Goal: Find specific page/section: Find specific page/section

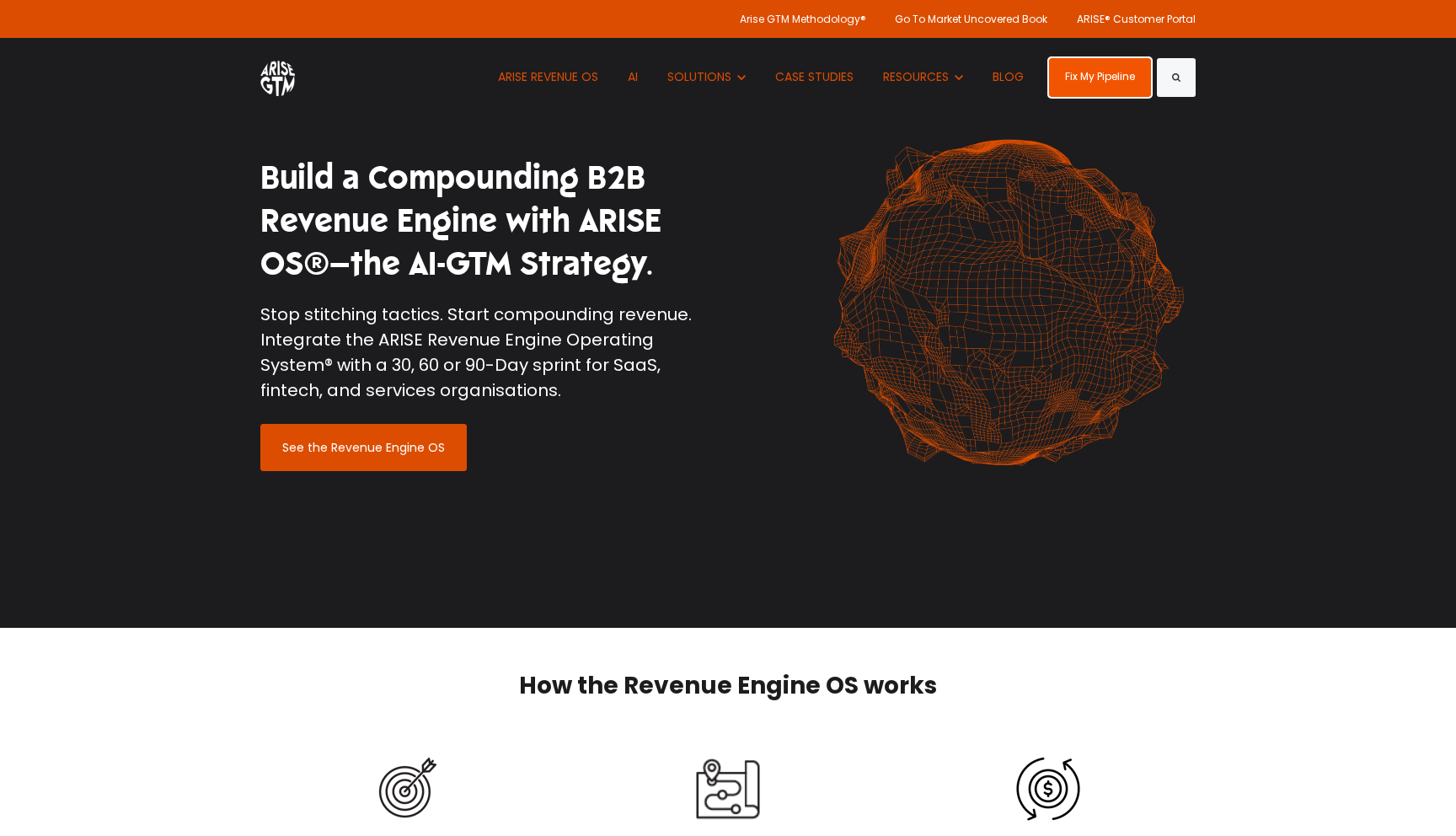
click at [1089, 83] on link "Fix My Pipeline" at bounding box center [1101, 77] width 102 height 39
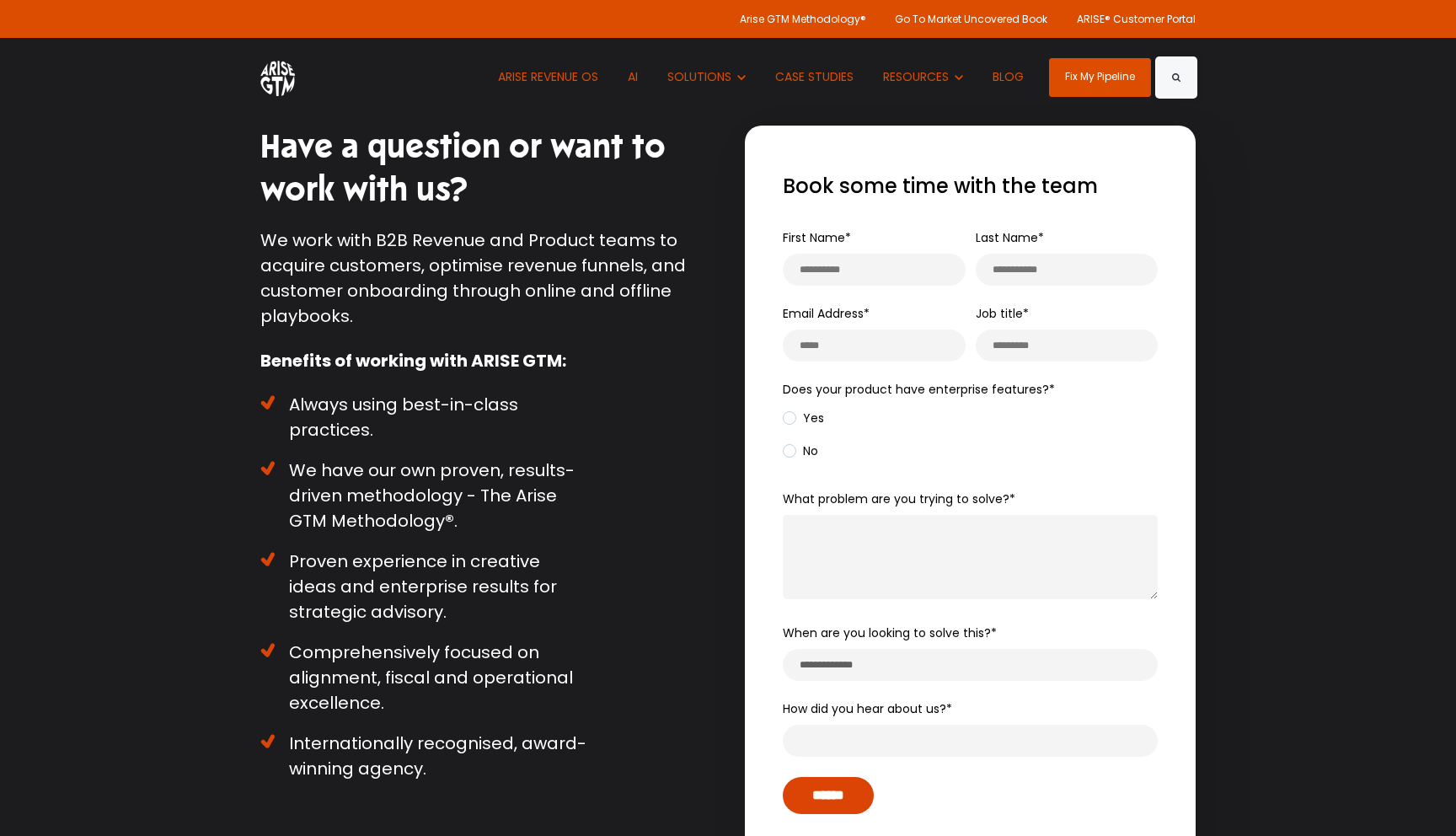
click at [1181, 80] on button "Search" at bounding box center [1176, 77] width 39 height 39
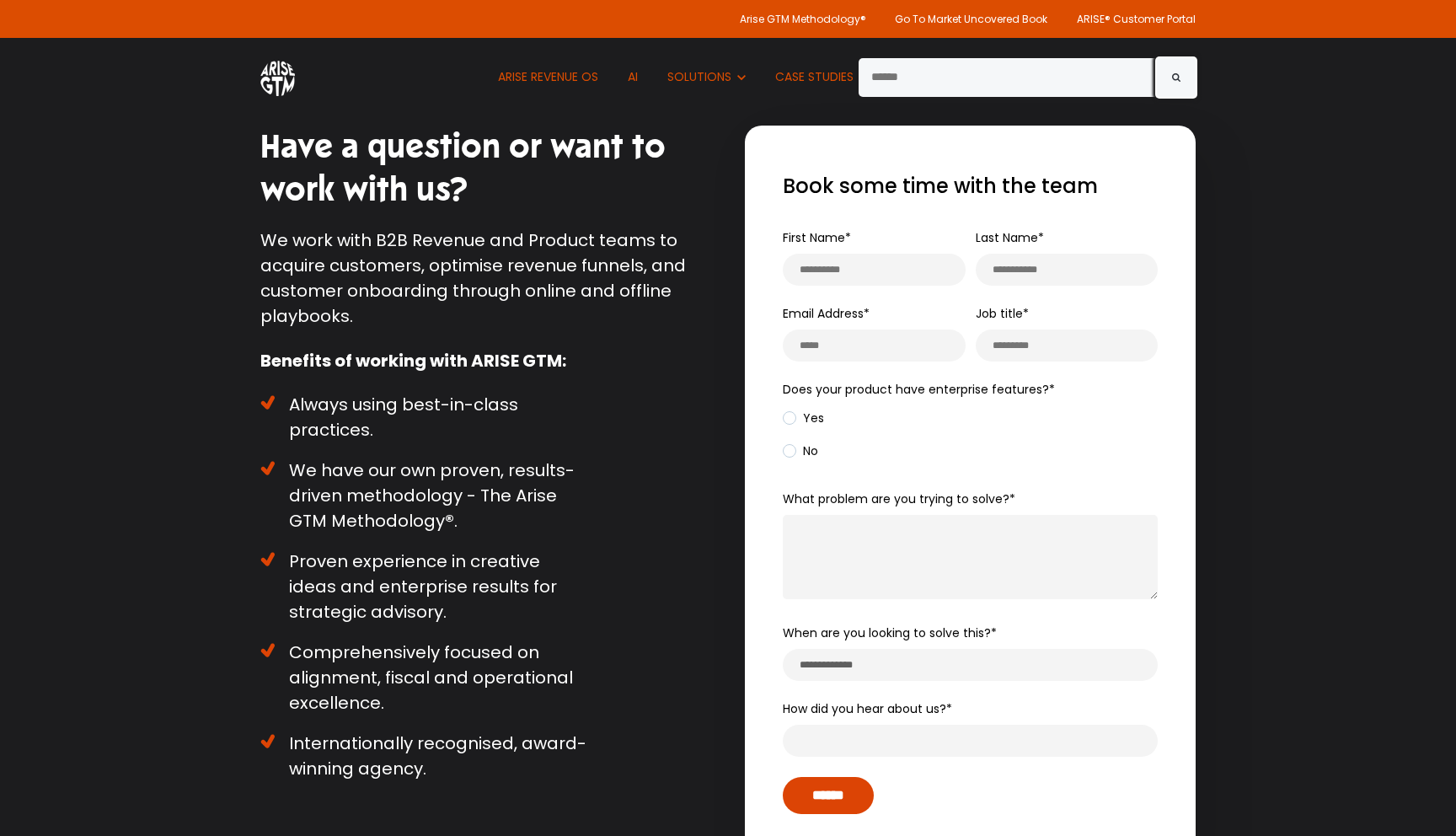
click at [1181, 80] on button "Search" at bounding box center [1176, 77] width 39 height 39
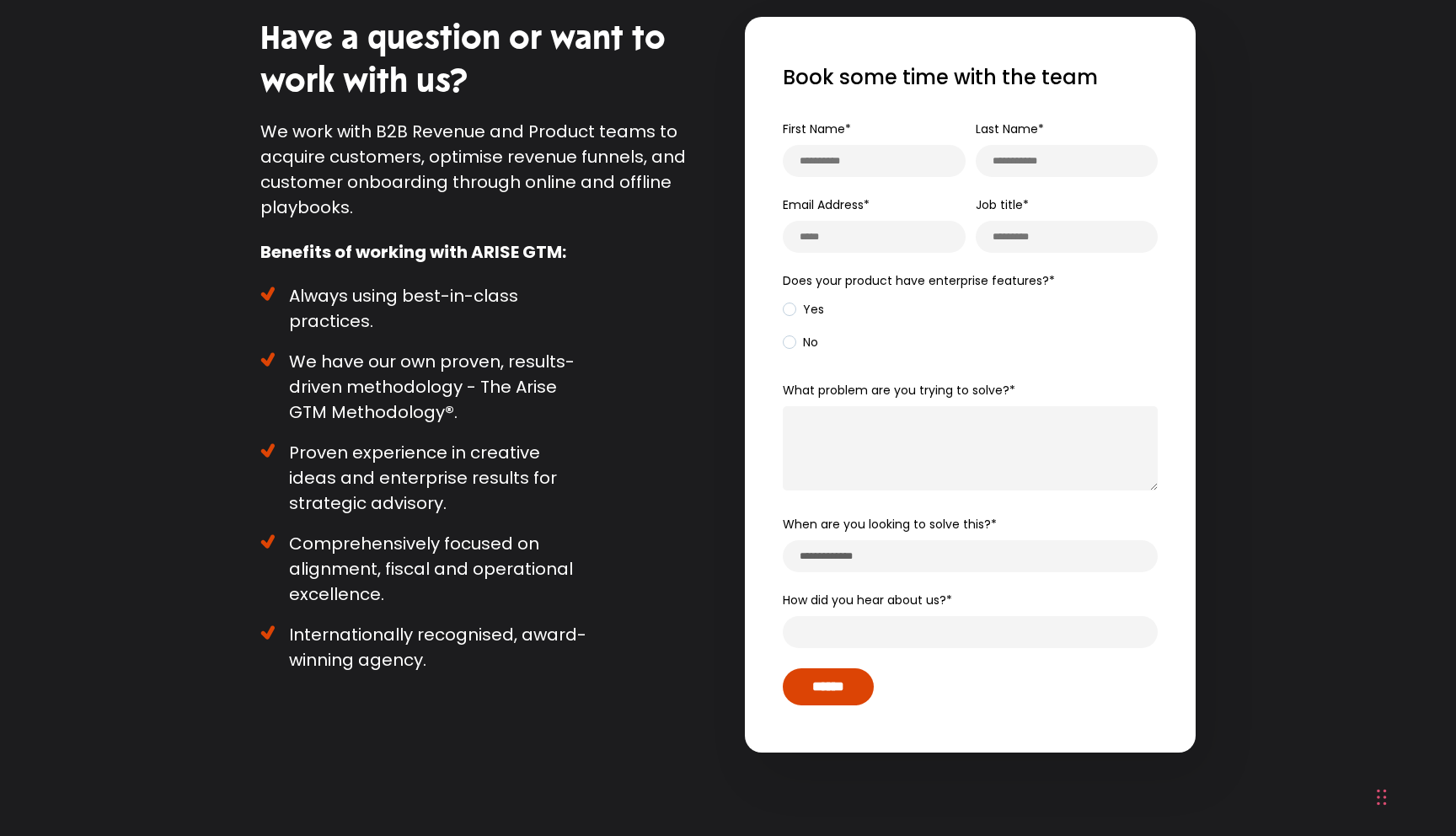
scroll to position [163, 0]
